Goal: Information Seeking & Learning: Learn about a topic

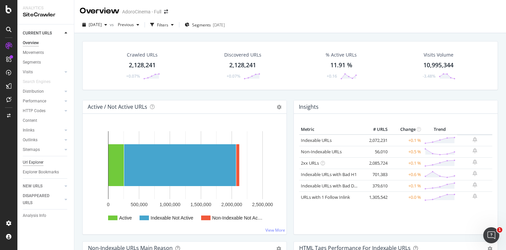
click at [37, 162] on div "Url Explorer" at bounding box center [33, 162] width 21 height 7
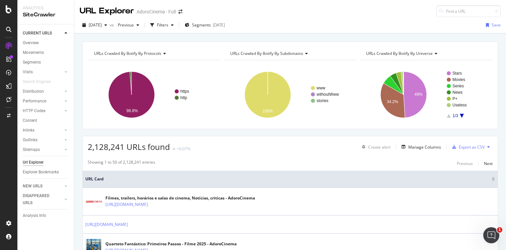
click at [279, 53] on span "URLs Crawled By Botify By subdomains" at bounding box center [266, 54] width 73 height 6
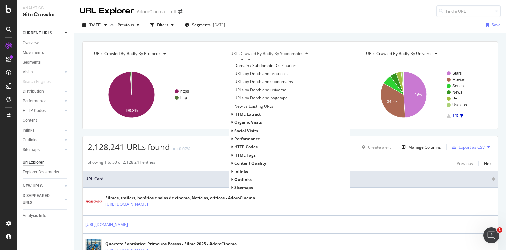
scroll to position [112, 0]
click at [252, 140] on span "HTTP Codes" at bounding box center [245, 139] width 23 height 6
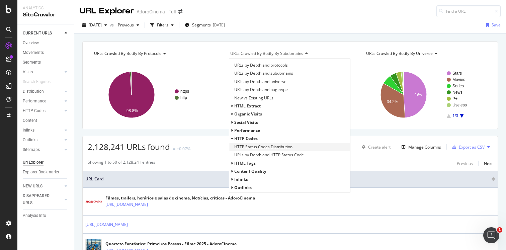
click at [257, 146] on span "HTTP Status Codes Distribution" at bounding box center [263, 147] width 58 height 7
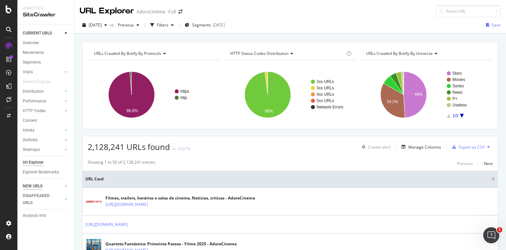
click at [35, 186] on div "NEW URLS" at bounding box center [33, 186] width 20 height 7
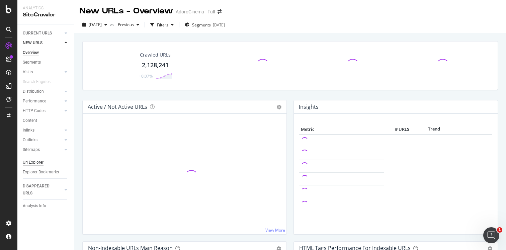
click at [39, 162] on div "Url Explorer" at bounding box center [33, 162] width 21 height 7
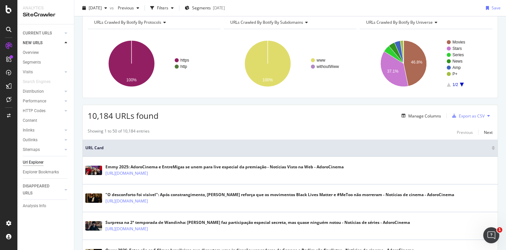
scroll to position [32, 0]
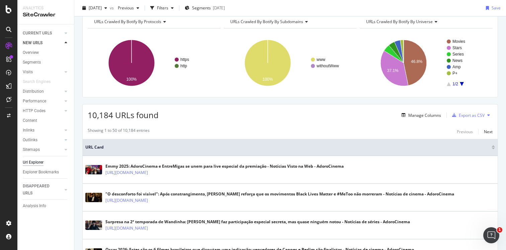
click at [421, 22] on span "URLs Crawled By Botify By universe" at bounding box center [399, 22] width 67 height 6
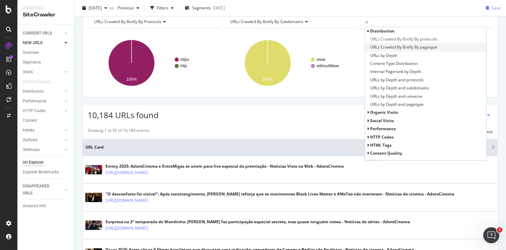
type input "p"
click at [402, 50] on span "URLs Crawled By Botify By pagetype" at bounding box center [403, 47] width 67 height 7
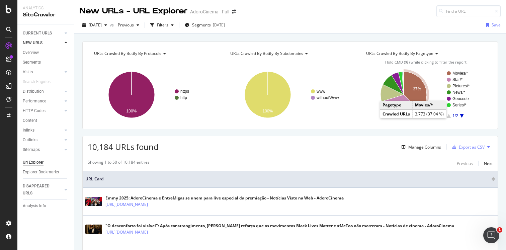
click at [422, 95] on icon "A chart." at bounding box center [415, 91] width 23 height 39
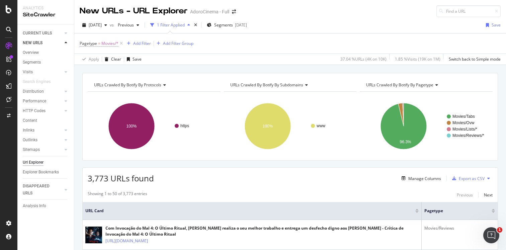
click at [100, 46] on span "Pagetype = Movies/*" at bounding box center [99, 44] width 39 height 6
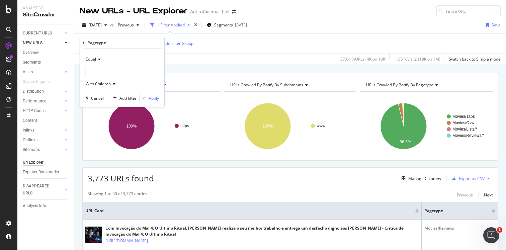
click at [99, 58] on icon at bounding box center [98, 59] width 5 height 4
click at [100, 82] on span "Not Equal" at bounding box center [98, 82] width 18 height 6
click at [154, 97] on div "Apply" at bounding box center [154, 98] width 10 height 6
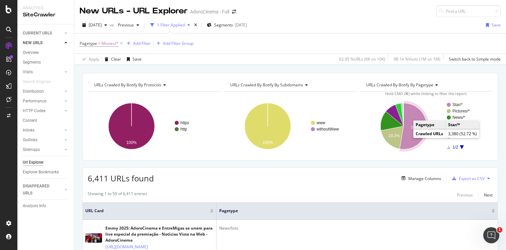
click at [407, 141] on icon "A chart." at bounding box center [413, 126] width 27 height 46
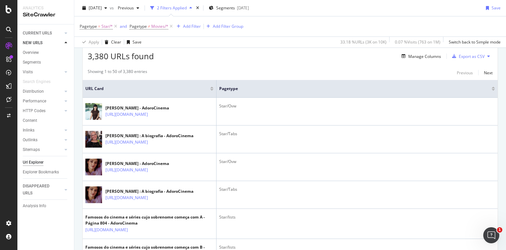
scroll to position [124, 0]
